Goal: Transaction & Acquisition: Purchase product/service

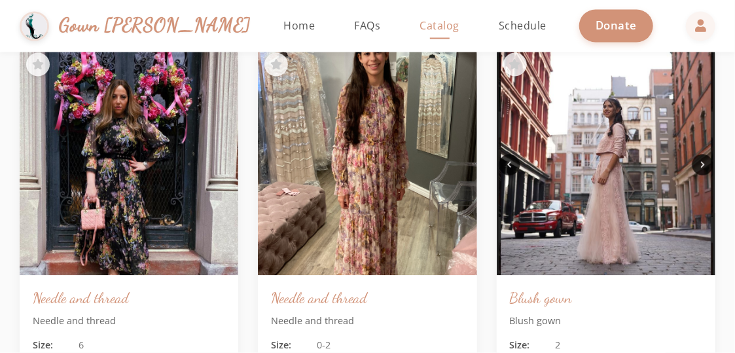
scroll to position [2790, 0]
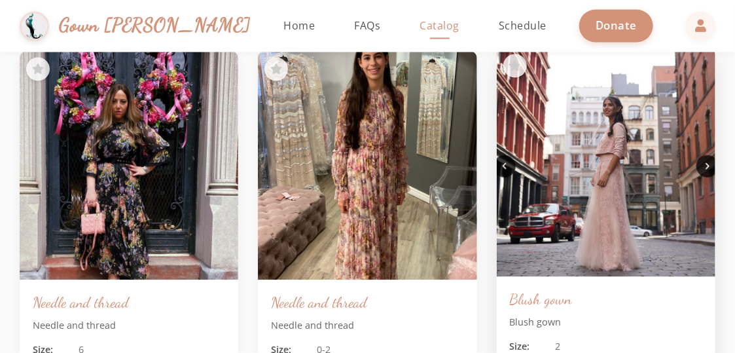
click at [586, 228] on img at bounding box center [606, 163] width 230 height 241
click at [540, 292] on h3 "Blush gown" at bounding box center [606, 299] width 192 height 19
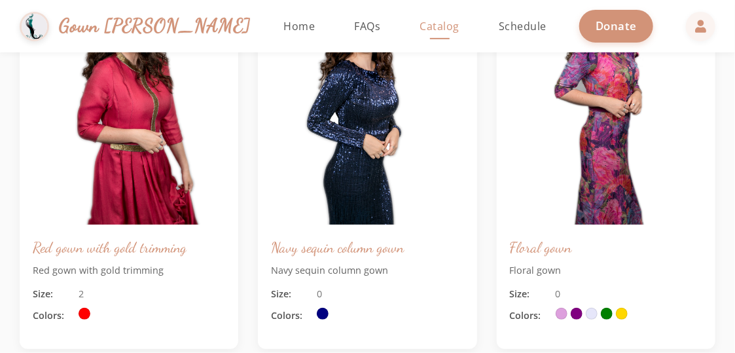
scroll to position [0, 0]
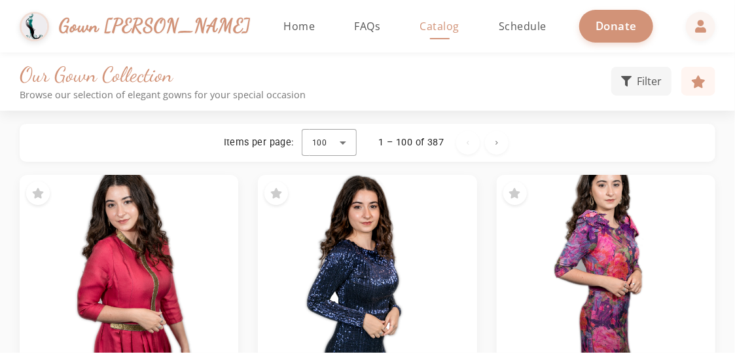
click at [411, 145] on div "1 – 100 of 387" at bounding box center [411, 142] width 65 height 13
click at [355, 141] on div at bounding box center [329, 142] width 55 height 31
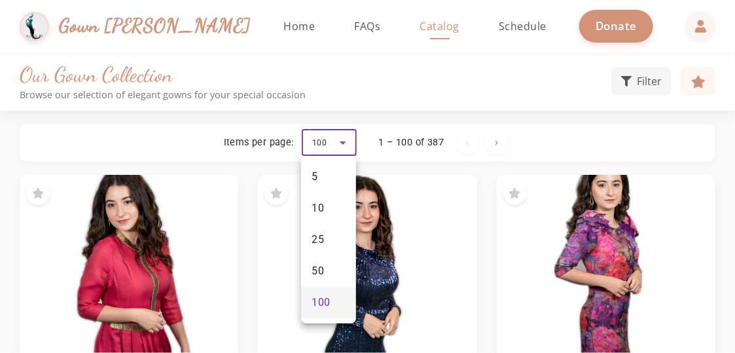
click at [438, 130] on div at bounding box center [367, 176] width 735 height 353
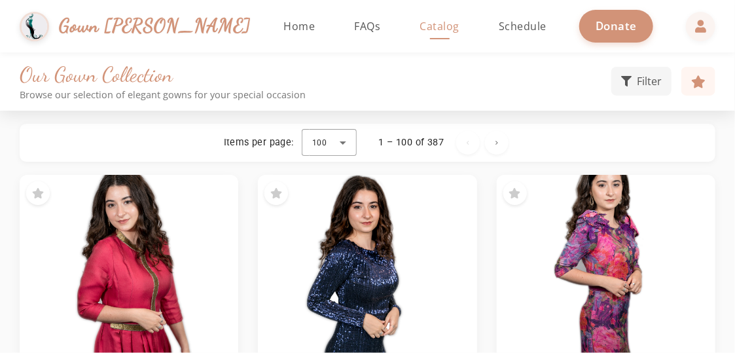
click at [651, 64] on div "Our Gown Collection Browse our selection of elegant gowns for your special occa…" at bounding box center [367, 81] width 735 height 39
click at [644, 77] on span "Filter" at bounding box center [649, 80] width 25 height 16
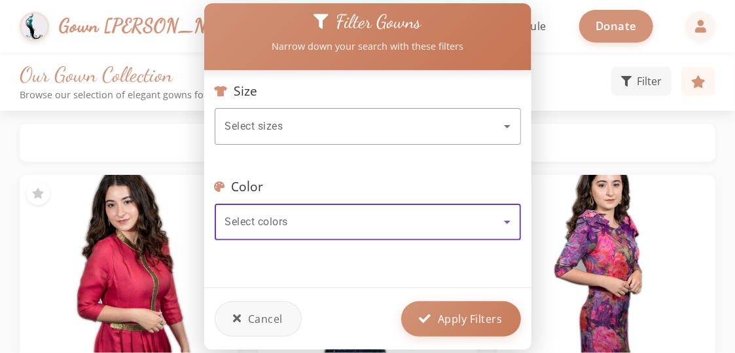
click at [394, 221] on div "Select colors" at bounding box center [364, 222] width 279 height 16
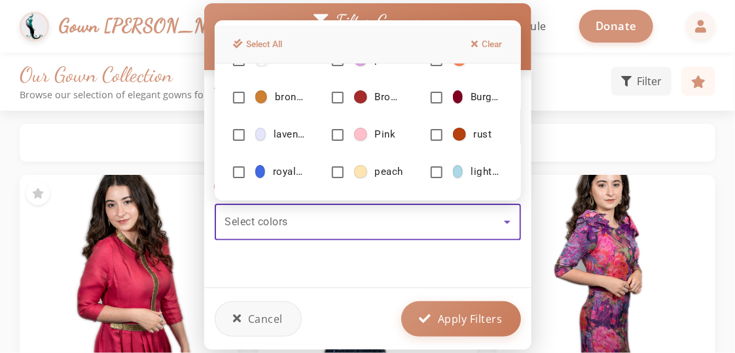
scroll to position [149, 0]
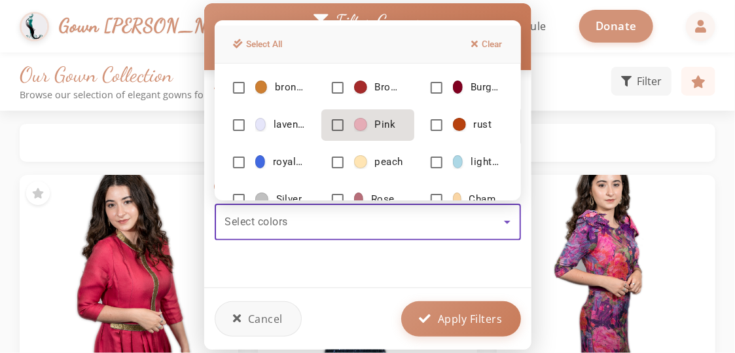
click at [376, 122] on span "Pink" at bounding box center [385, 125] width 21 height 14
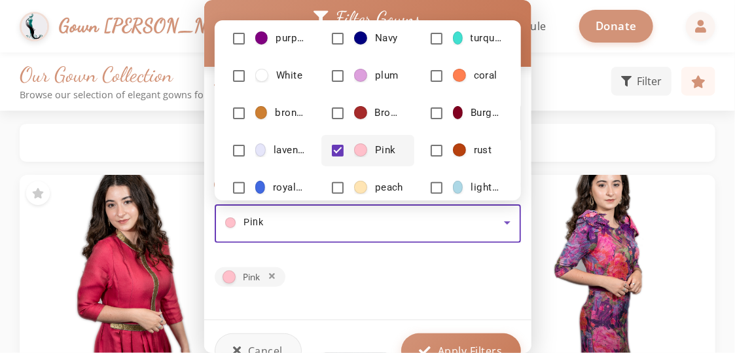
scroll to position [58, 0]
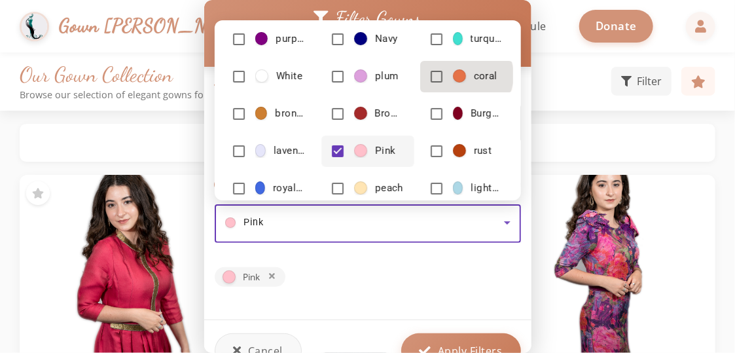
click at [459, 75] on span at bounding box center [459, 75] width 13 height 13
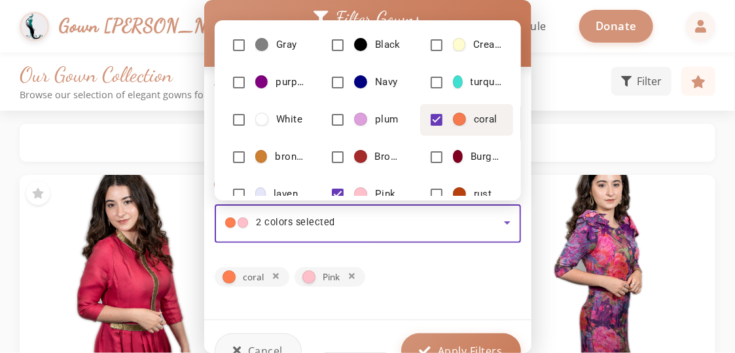
scroll to position [0, 0]
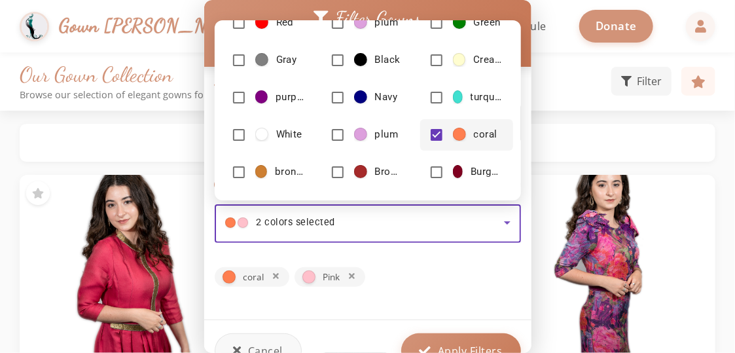
click at [405, 262] on div at bounding box center [367, 176] width 735 height 353
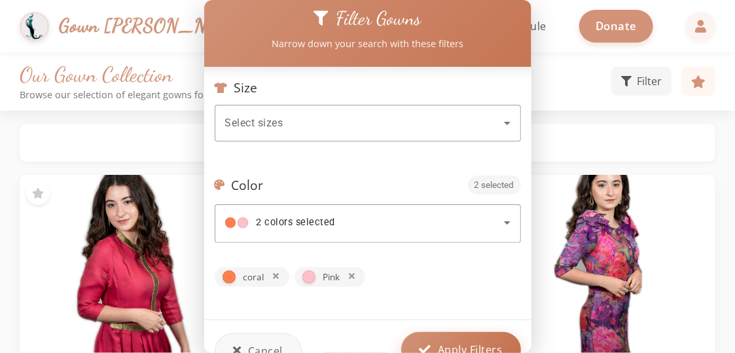
click at [432, 338] on button "Apply Filters" at bounding box center [461, 349] width 120 height 35
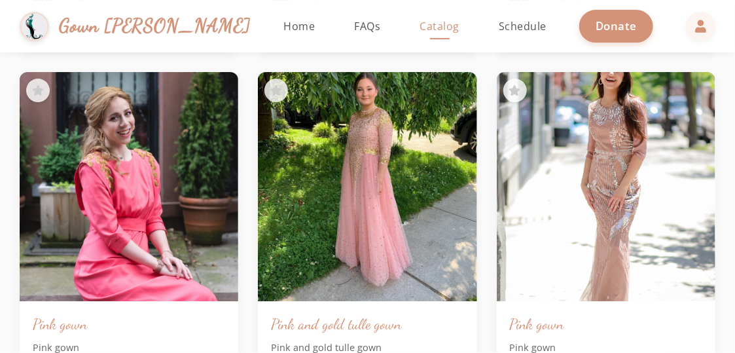
scroll to position [1704, 0]
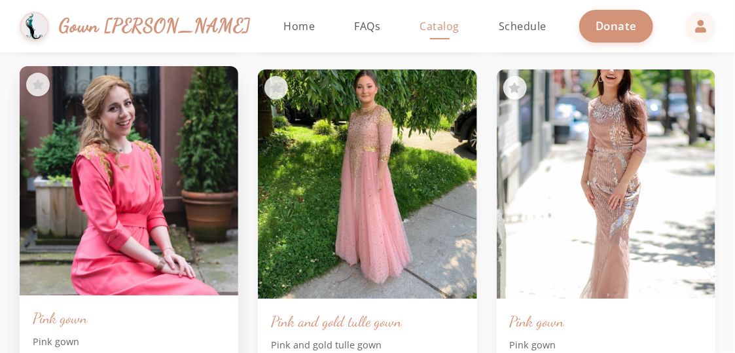
click at [183, 306] on div "Pink gown Pink gown Size: 4 Colors:" at bounding box center [129, 357] width 219 height 124
click at [131, 249] on img at bounding box center [129, 181] width 230 height 241
click at [62, 326] on h3 "Pink gown" at bounding box center [129, 317] width 192 height 19
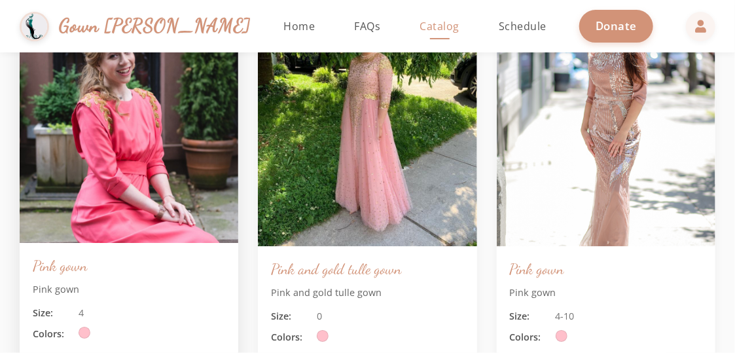
click at [75, 330] on div "Colors:" at bounding box center [129, 333] width 192 height 15
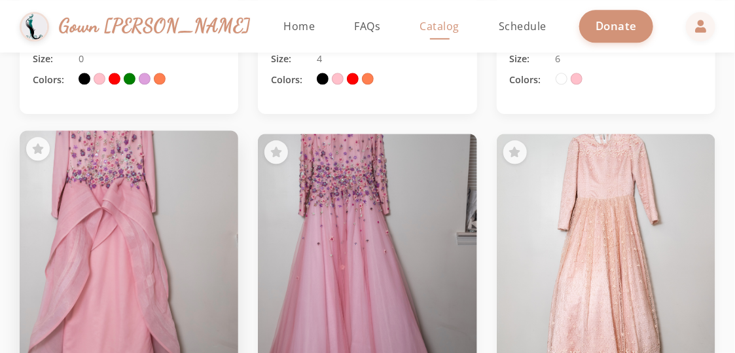
scroll to position [5249, 0]
